Goal: Communication & Community: Participate in discussion

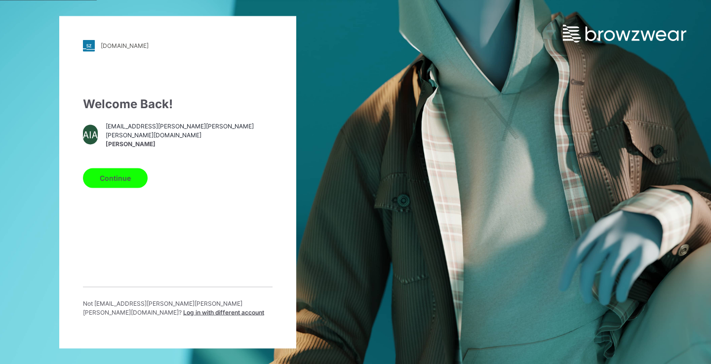
click at [130, 178] on button "Continue" at bounding box center [115, 178] width 65 height 20
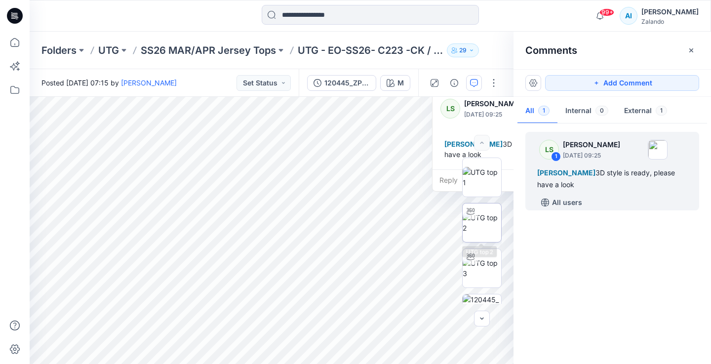
click at [473, 225] on img at bounding box center [482, 222] width 39 height 21
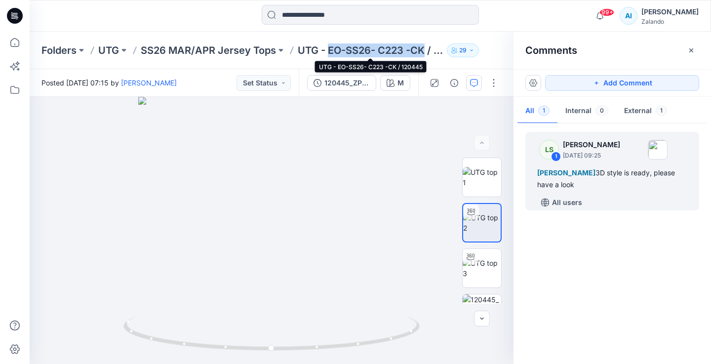
drag, startPoint x: 328, startPoint y: 50, endPoint x: 425, endPoint y: 52, distance: 97.3
click at [425, 52] on p "UTG - EO-SS26- C223 -CK / 120445" at bounding box center [370, 50] width 145 height 14
copy p "EO-SS26- C223 -CK"
click at [376, 54] on p "UTG - EO-SS26- C223 -CK / 120445" at bounding box center [370, 50] width 145 height 14
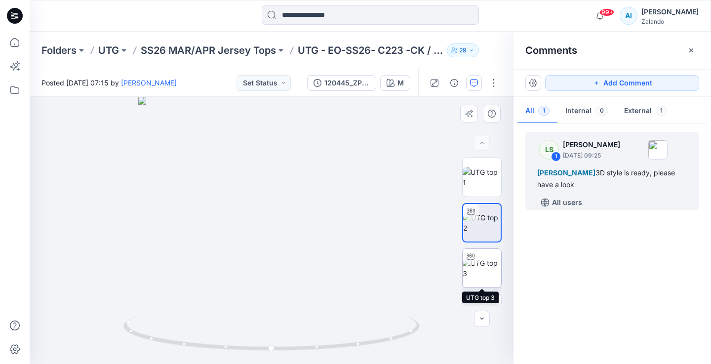
click at [492, 278] on img at bounding box center [482, 268] width 39 height 21
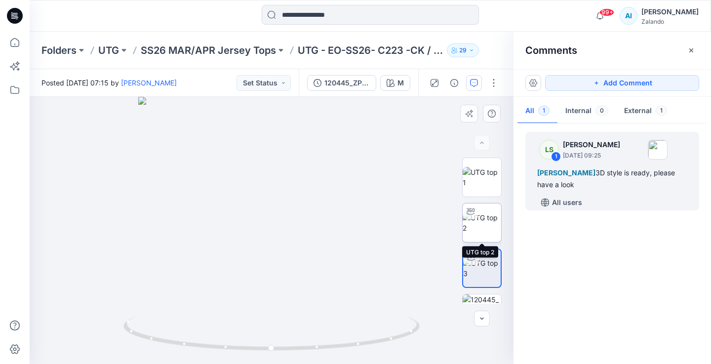
click at [494, 233] on img at bounding box center [482, 222] width 39 height 21
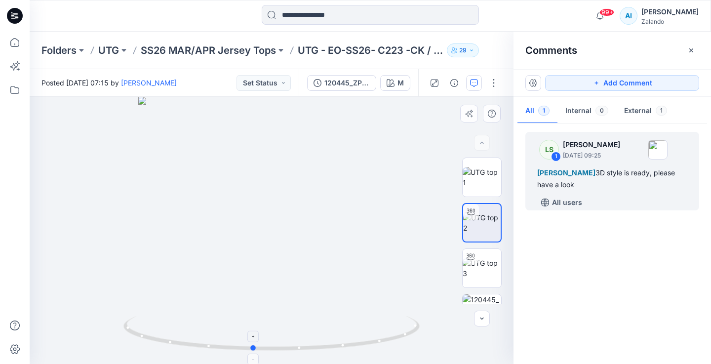
drag, startPoint x: 403, startPoint y: 336, endPoint x: 384, endPoint y: 343, distance: 20.0
click at [384, 343] on icon at bounding box center [273, 334] width 299 height 37
drag, startPoint x: 292, startPoint y: 348, endPoint x: 346, endPoint y: 349, distance: 53.4
click at [346, 349] on icon at bounding box center [273, 334] width 299 height 37
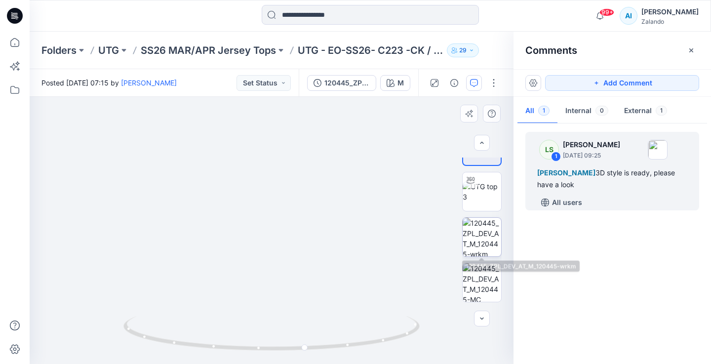
click at [485, 240] on img at bounding box center [482, 237] width 39 height 39
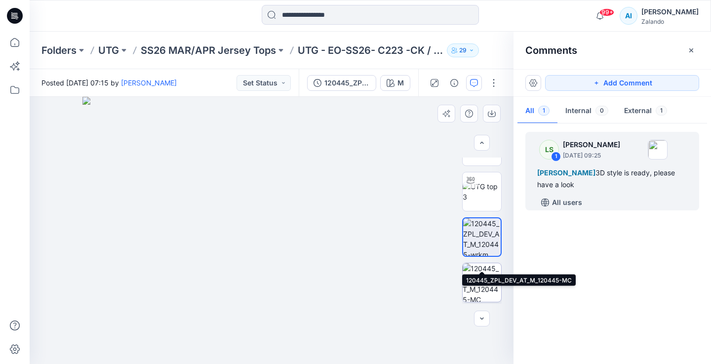
scroll to position [153, 0]
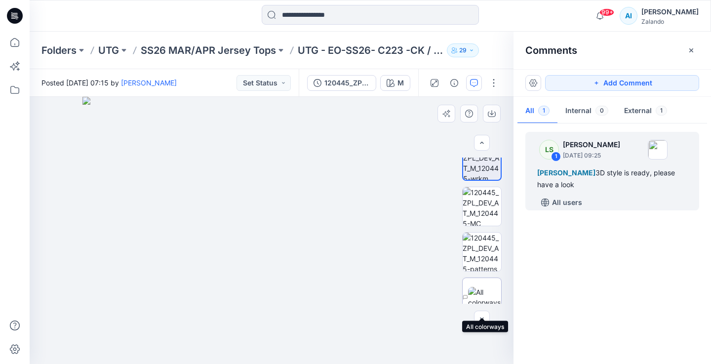
click at [480, 288] on img at bounding box center [484, 297] width 33 height 21
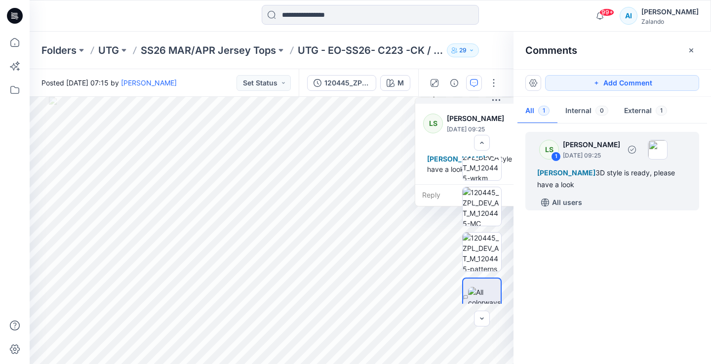
click at [596, 176] on span "[PERSON_NAME]" at bounding box center [567, 172] width 58 height 8
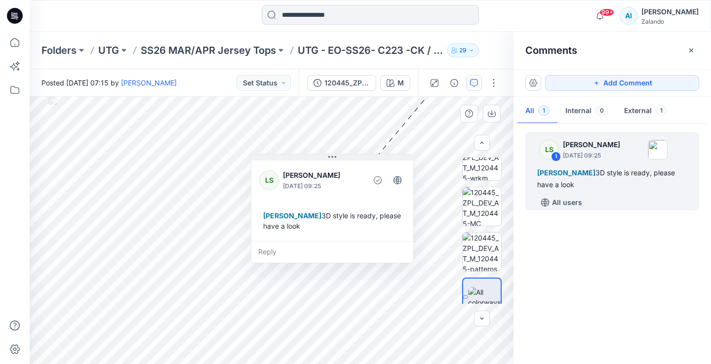
drag, startPoint x: 497, startPoint y: 101, endPoint x: 334, endPoint y: 157, distance: 172.0
click at [334, 157] on icon at bounding box center [333, 157] width 8 height 8
click at [296, 251] on div "Reply" at bounding box center [334, 252] width 162 height 22
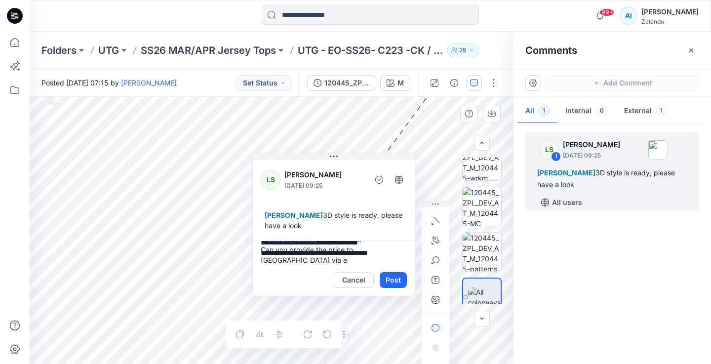
scroll to position [75, 0]
type textarea "**********"
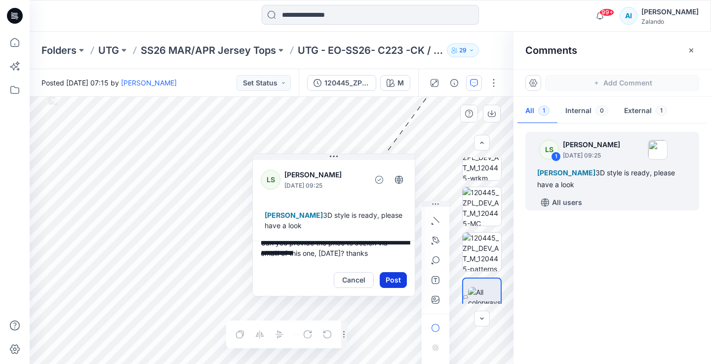
click at [390, 282] on button "Post" at bounding box center [393, 280] width 27 height 16
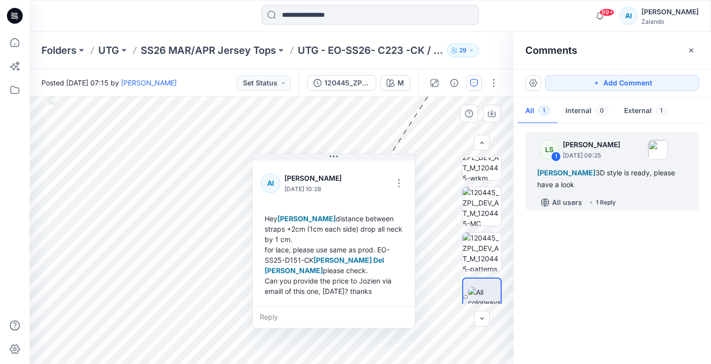
scroll to position [83, 0]
click at [261, 84] on button "Set Status" at bounding box center [264, 83] width 54 height 16
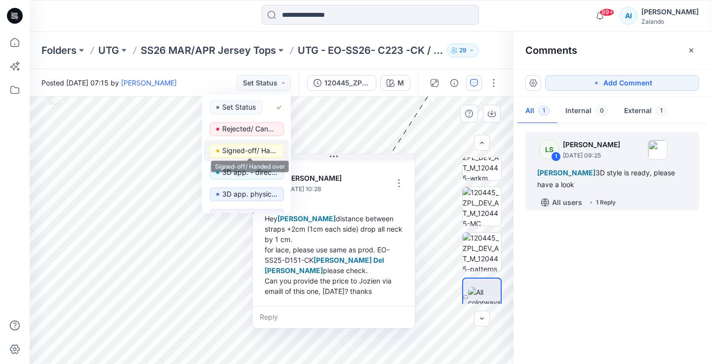
click at [254, 149] on p "Signed-off/ Handed over" at bounding box center [249, 150] width 55 height 13
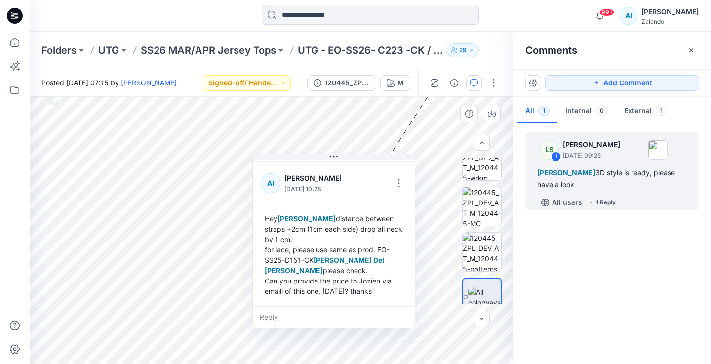
click at [622, 45] on div "Comments" at bounding box center [613, 50] width 198 height 37
